Goal: Task Accomplishment & Management: Manage account settings

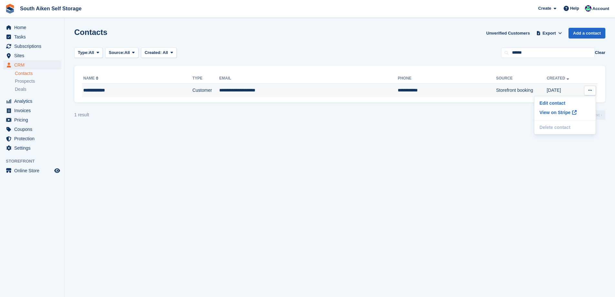
click at [118, 90] on div "**********" at bounding box center [122, 90] width 79 height 7
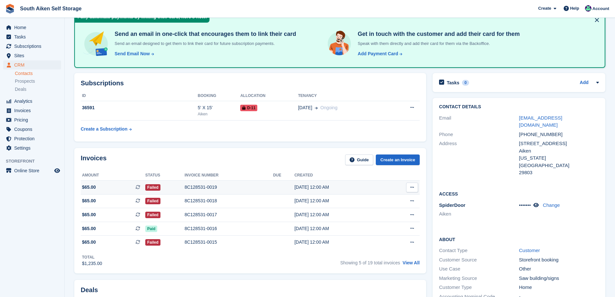
scroll to position [32, 0]
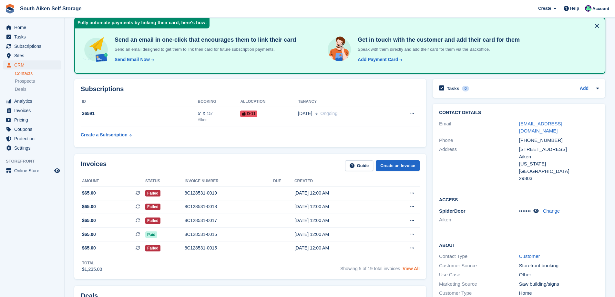
click at [411, 268] on link "View All" at bounding box center [411, 268] width 17 height 5
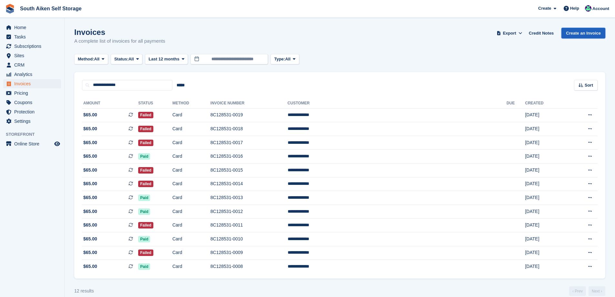
click at [586, 33] on link "Create an Invoice" at bounding box center [583, 33] width 44 height 11
click at [31, 72] on span "Analytics" at bounding box center [33, 74] width 39 height 9
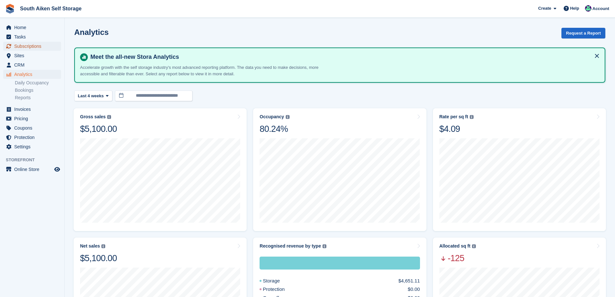
click at [17, 43] on span "Subscriptions" at bounding box center [33, 46] width 39 height 9
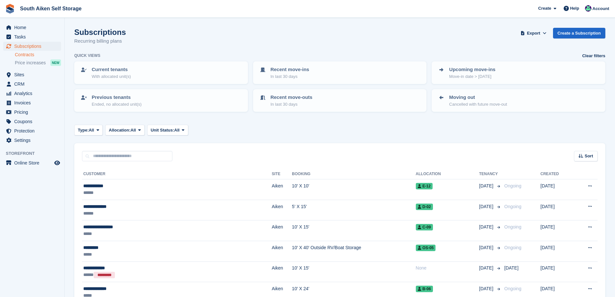
click at [26, 53] on link "Contracts" at bounding box center [38, 55] width 46 height 6
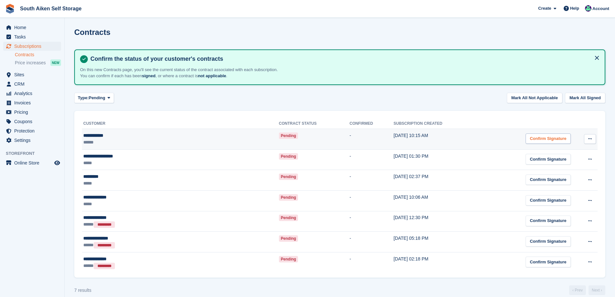
click at [549, 140] on div "Confirm Signature" at bounding box center [548, 138] width 45 height 11
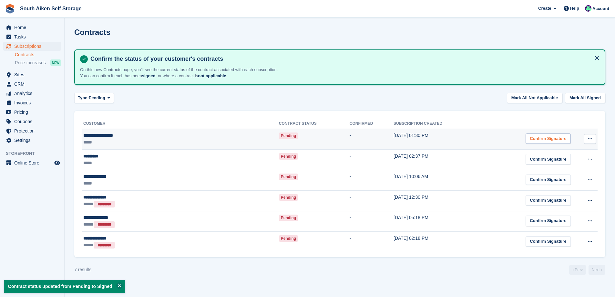
click at [534, 140] on div "Confirm Signature" at bounding box center [548, 138] width 45 height 11
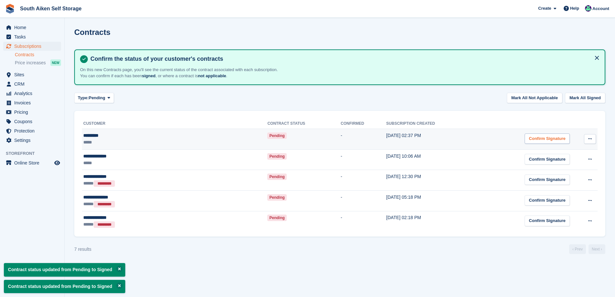
click at [533, 140] on div "Confirm Signature" at bounding box center [547, 138] width 45 height 11
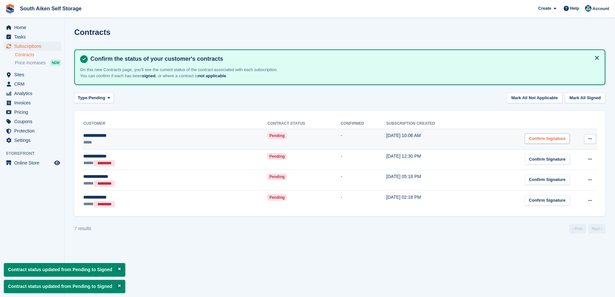
click at [535, 140] on div "Confirm Signature" at bounding box center [547, 138] width 45 height 11
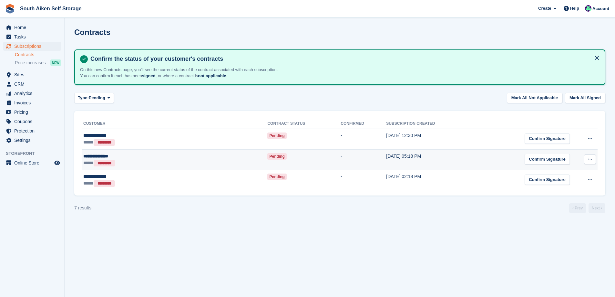
click at [588, 156] on button at bounding box center [590, 159] width 12 height 10
click at [547, 172] on p "Mark as N/A" at bounding box center [565, 172] width 56 height 8
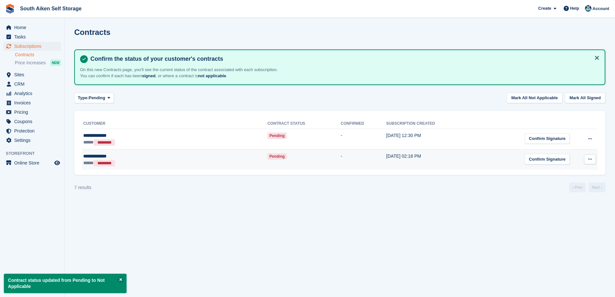
click at [590, 159] on icon at bounding box center [590, 159] width 4 height 4
click at [562, 169] on p "Mark as N/A" at bounding box center [565, 172] width 56 height 8
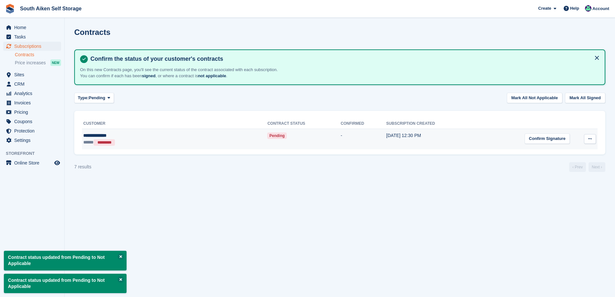
click at [590, 140] on icon at bounding box center [590, 139] width 4 height 4
click at [563, 152] on p "Mark as N/A" at bounding box center [565, 151] width 56 height 8
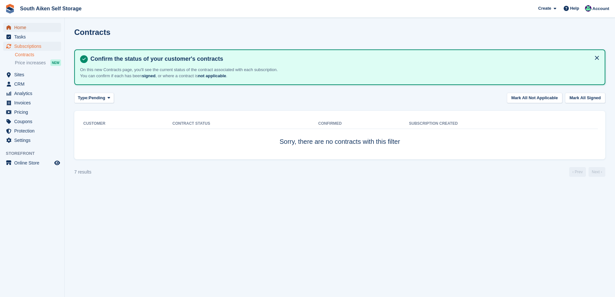
click at [21, 29] on span "Home" at bounding box center [33, 27] width 39 height 9
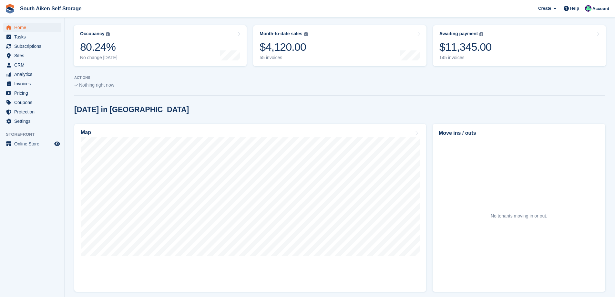
scroll to position [97, 0]
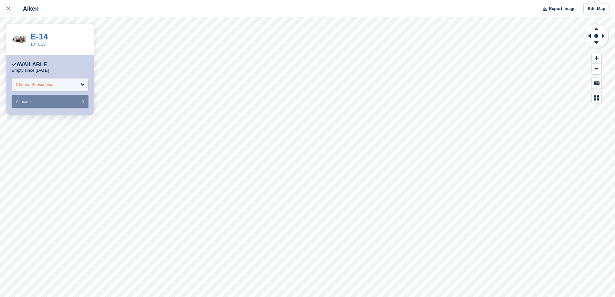
click at [87, 84] on div "Choose Subscription" at bounding box center [50, 84] width 77 height 13
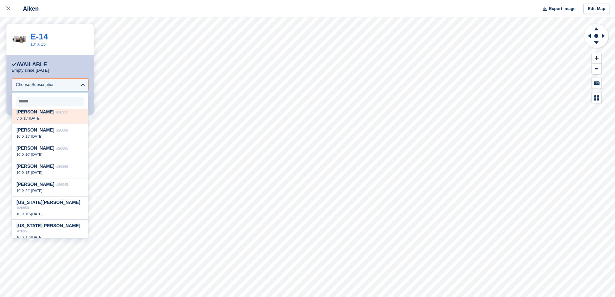
scroll to position [804, 0]
